Goal: Task Accomplishment & Management: Manage account settings

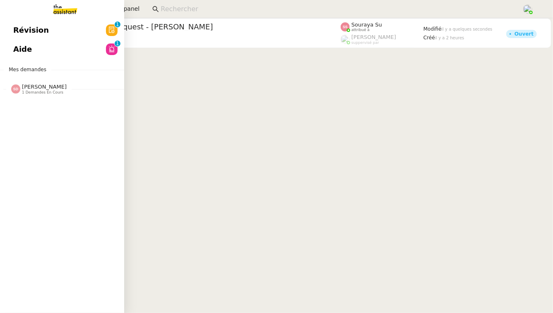
click at [101, 30] on link "Révision 0 1 2 3 4 5 6 7 8 9" at bounding box center [62, 30] width 124 height 19
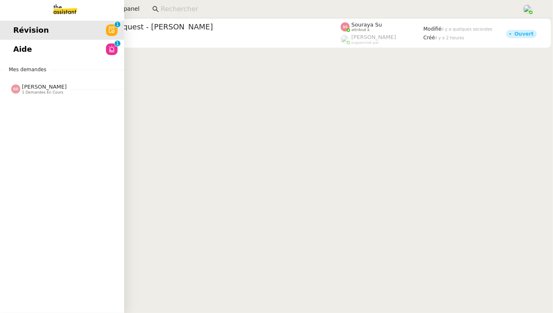
click at [35, 46] on link "Aide 0 1 2 3 4 5 6 7 8 9" at bounding box center [62, 49] width 124 height 19
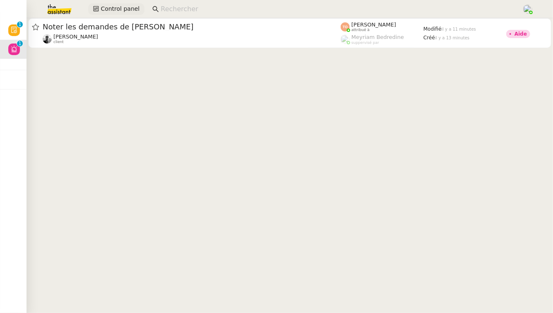
click at [127, 6] on span "Control panel" at bounding box center [120, 9] width 39 height 10
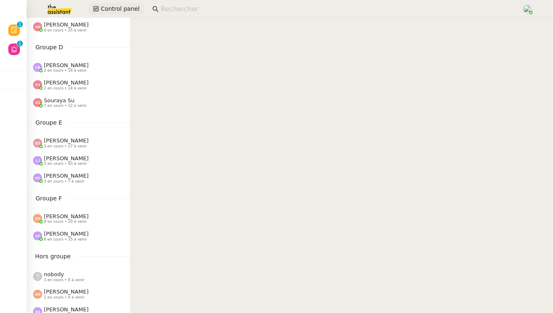
scroll to position [382, 0]
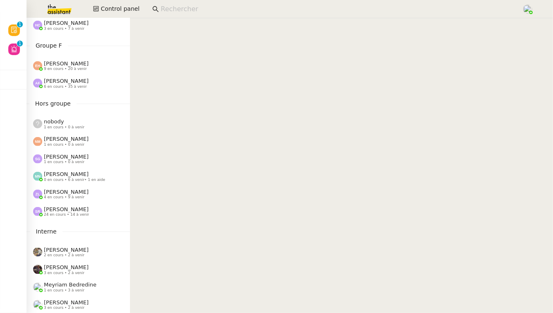
click at [74, 211] on span "[PERSON_NAME]" at bounding box center [66, 209] width 45 height 6
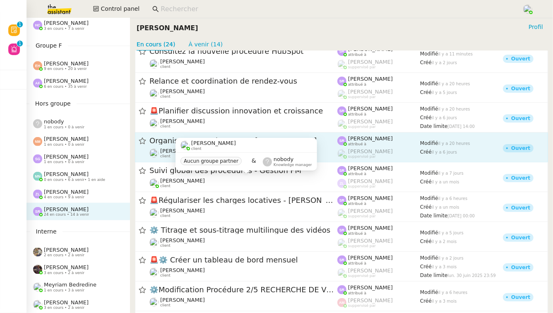
scroll to position [44, 0]
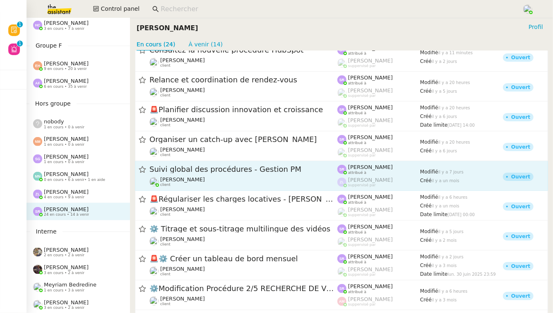
click at [228, 181] on div "[PERSON_NAME] client" at bounding box center [244, 181] width 188 height 11
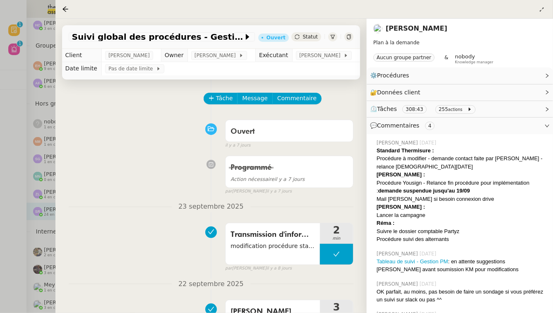
click at [47, 192] on div at bounding box center [276, 156] width 553 height 313
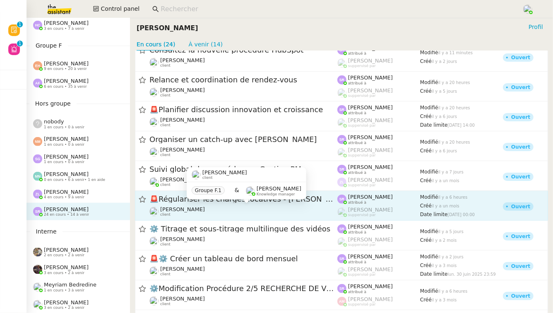
click at [311, 209] on div "[PERSON_NAME] client" at bounding box center [244, 211] width 188 height 11
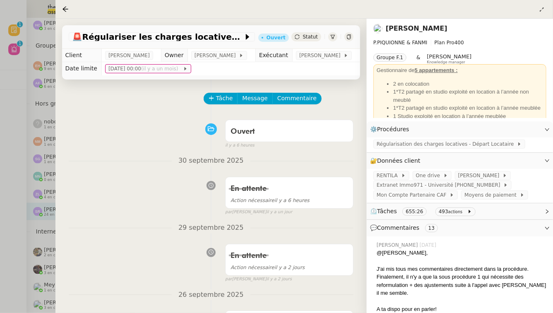
click at [0, 197] on div at bounding box center [276, 156] width 553 height 313
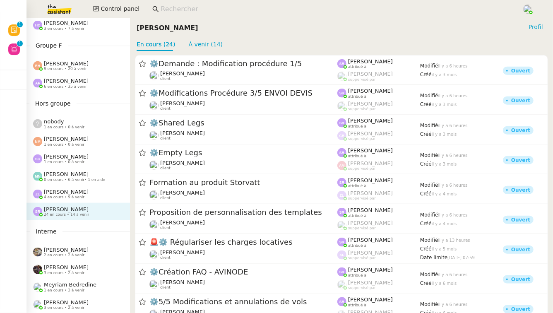
scroll to position [493, 0]
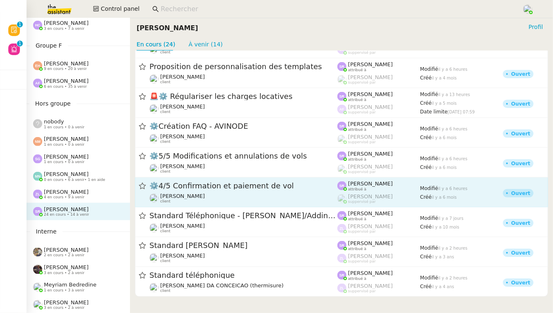
click at [266, 190] on div "⚙️4/5 Confirmation et paiement de vol" at bounding box center [244, 186] width 188 height 10
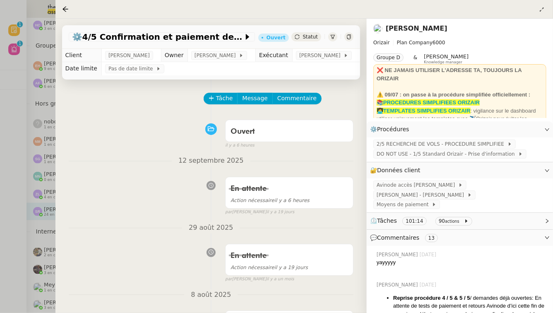
click at [0, 250] on div at bounding box center [276, 156] width 553 height 313
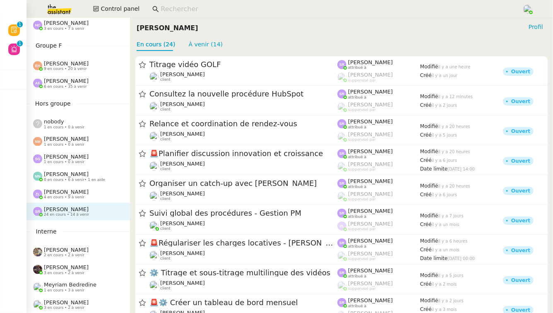
click at [63, 190] on span "[PERSON_NAME]" at bounding box center [66, 192] width 45 height 6
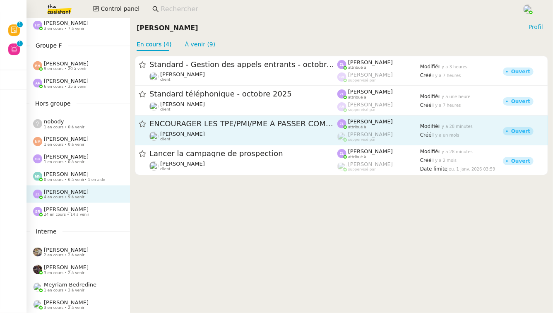
click at [289, 143] on link "ENCOURAGER LES TPE/PMI/PME À PASSER COMMANDE VIA LE SITE INTERNET - [DATE] [PER…" at bounding box center [341, 131] width 413 height 30
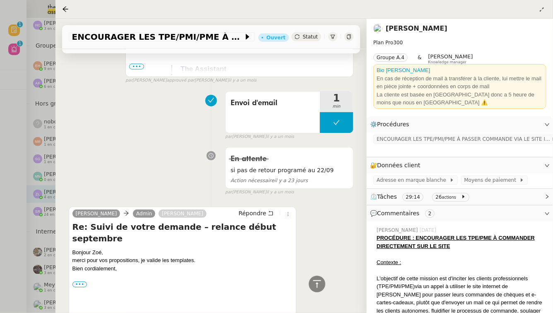
scroll to position [384, 0]
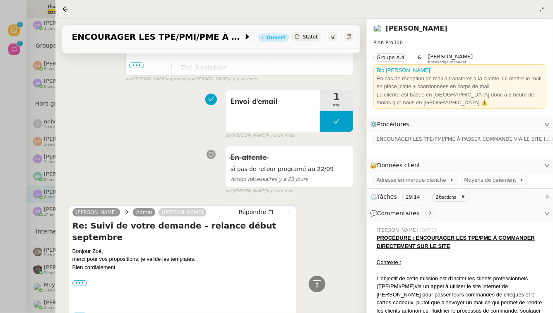
click at [28, 157] on div at bounding box center [276, 156] width 553 height 313
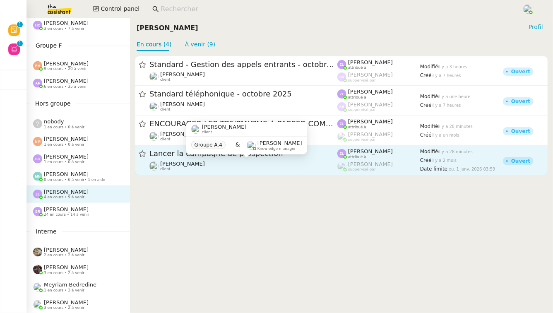
click at [253, 163] on div "[PERSON_NAME] client" at bounding box center [244, 166] width 188 height 11
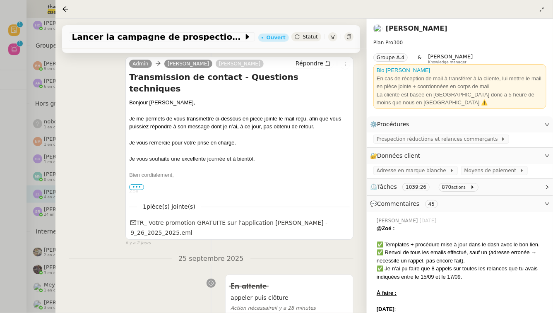
scroll to position [171, 0]
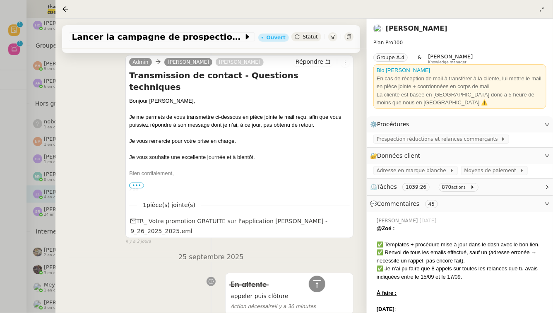
click at [18, 72] on div at bounding box center [276, 156] width 553 height 313
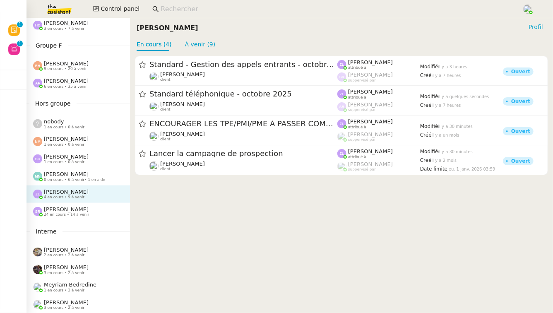
click at [84, 160] on div "[PERSON_NAME] 1 en cours • 0 à venir" at bounding box center [66, 159] width 45 height 11
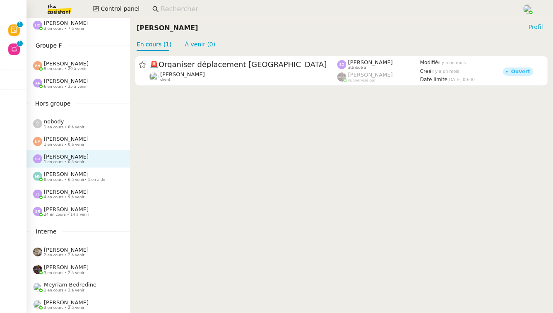
click at [92, 145] on div "[PERSON_NAME] 1 en cours • 0 à venir" at bounding box center [81, 141] width 97 height 11
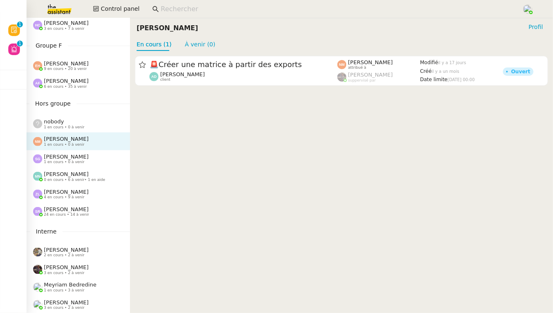
click at [83, 306] on div "[PERSON_NAME] 3 en cours • 2 à venir" at bounding box center [66, 304] width 45 height 11
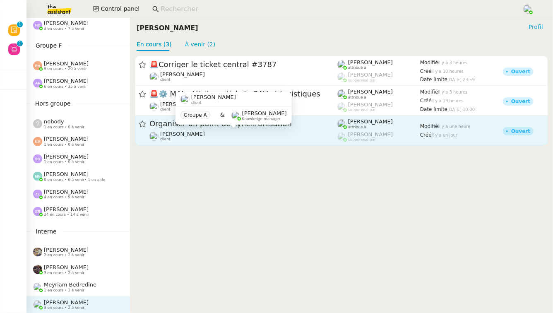
click at [256, 136] on div "[PERSON_NAME] client" at bounding box center [244, 136] width 188 height 11
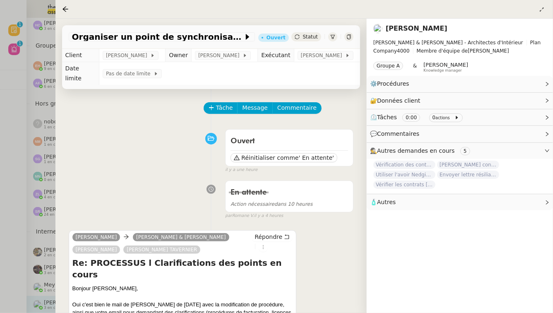
click at [10, 201] on div at bounding box center [276, 156] width 553 height 313
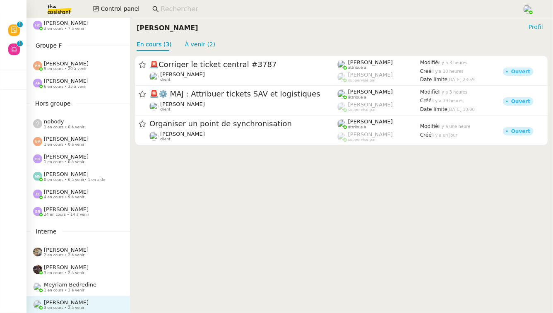
click at [70, 280] on div "Meyriam Bedredine 1 en cours • 3 à venir" at bounding box center [79, 286] width 104 height 17
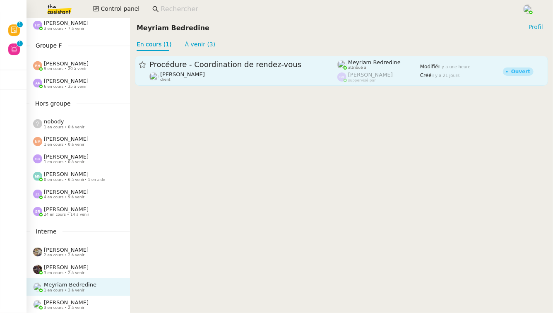
click at [246, 71] on div "[PERSON_NAME]Diaye client" at bounding box center [244, 76] width 188 height 11
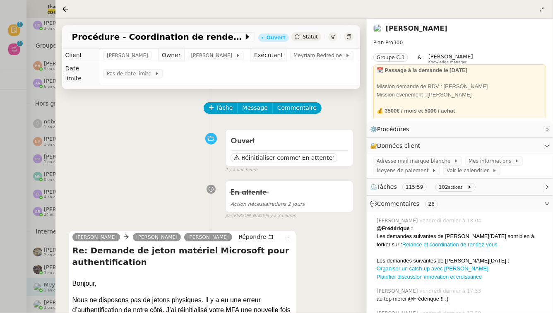
click at [0, 209] on div at bounding box center [276, 156] width 553 height 313
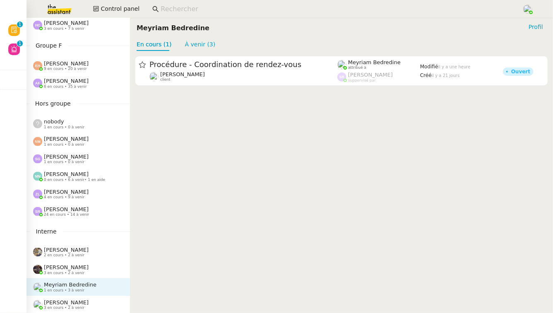
click at [78, 118] on div "nobody 1 en cours • 0 à venir" at bounding box center [79, 123] width 104 height 17
